Goal: Task Accomplishment & Management: Manage account settings

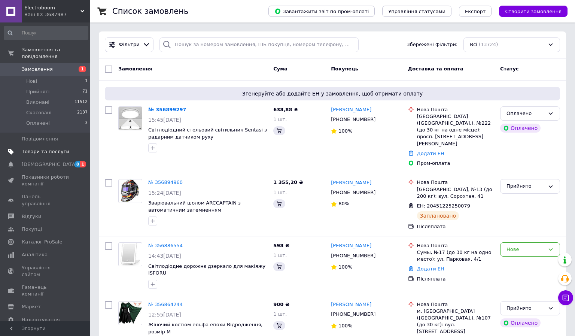
click at [43, 148] on span "Товари та послуги" at bounding box center [46, 151] width 48 height 7
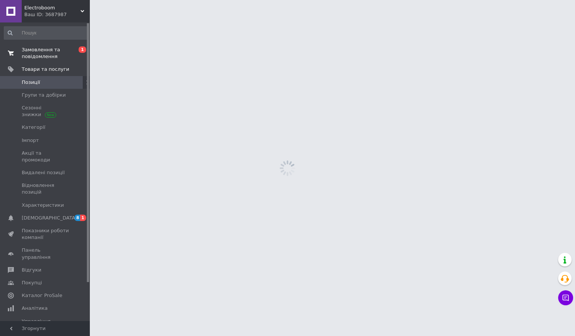
click at [55, 53] on span "Замовлення та повідомлення" at bounding box center [46, 52] width 48 height 13
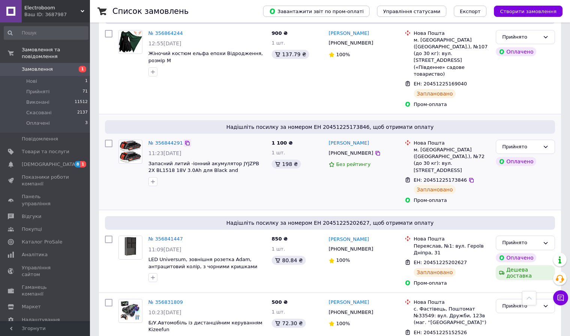
scroll to position [291, 0]
click at [175, 232] on div "№ 356841447 11:09, 12.08.2025 LED Universum, зовнішня розетка Adam, антрацитови…" at bounding box center [206, 258] width 123 height 52
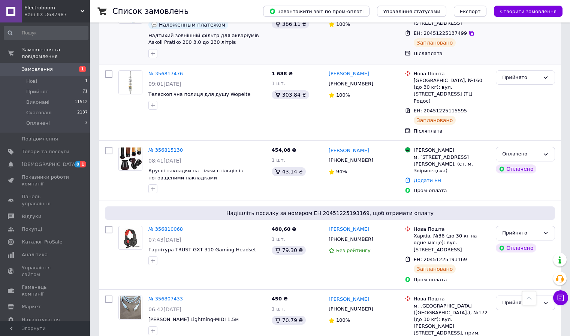
scroll to position [808, 0]
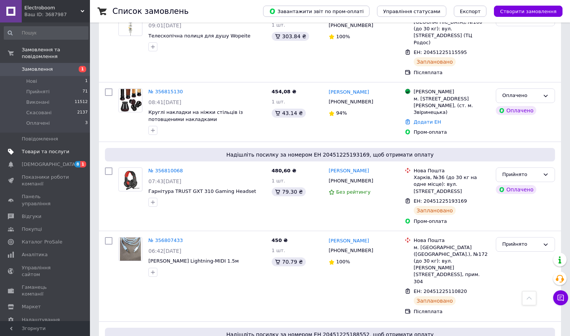
click at [52, 148] on span "Товари та послуги" at bounding box center [46, 151] width 48 height 7
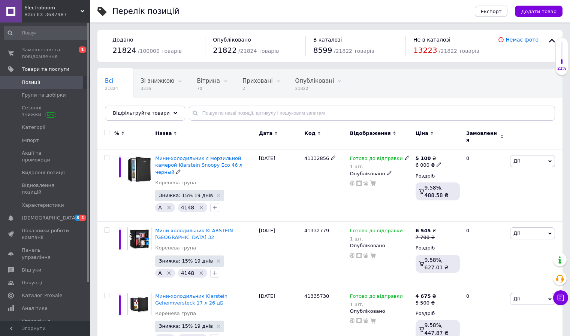
click at [271, 132] on div "Дата" at bounding box center [280, 133] width 42 height 7
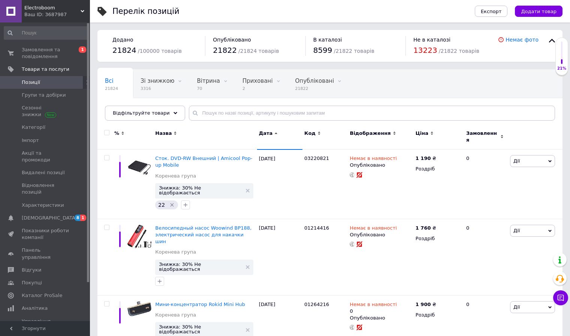
click at [261, 129] on div "Дата" at bounding box center [279, 136] width 45 height 25
click at [265, 133] on span "Дата" at bounding box center [266, 133] width 14 height 7
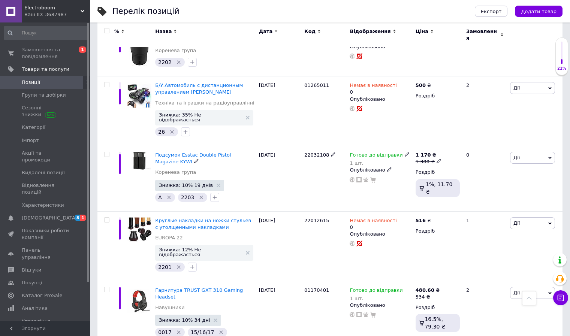
scroll to position [1465, 0]
click at [54, 212] on link "Сповіщення 8 1" at bounding box center [46, 218] width 92 height 13
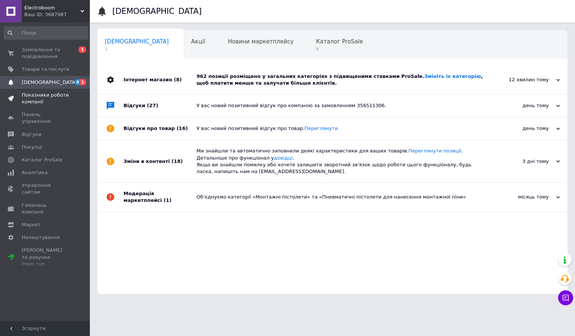
click at [37, 100] on span "Показники роботи компанії" at bounding box center [46, 98] width 48 height 13
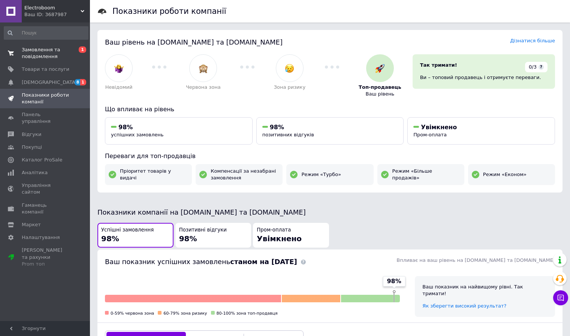
click at [57, 55] on span "Замовлення та повідомлення" at bounding box center [46, 52] width 48 height 13
